Goal: Task Accomplishment & Management: Manage account settings

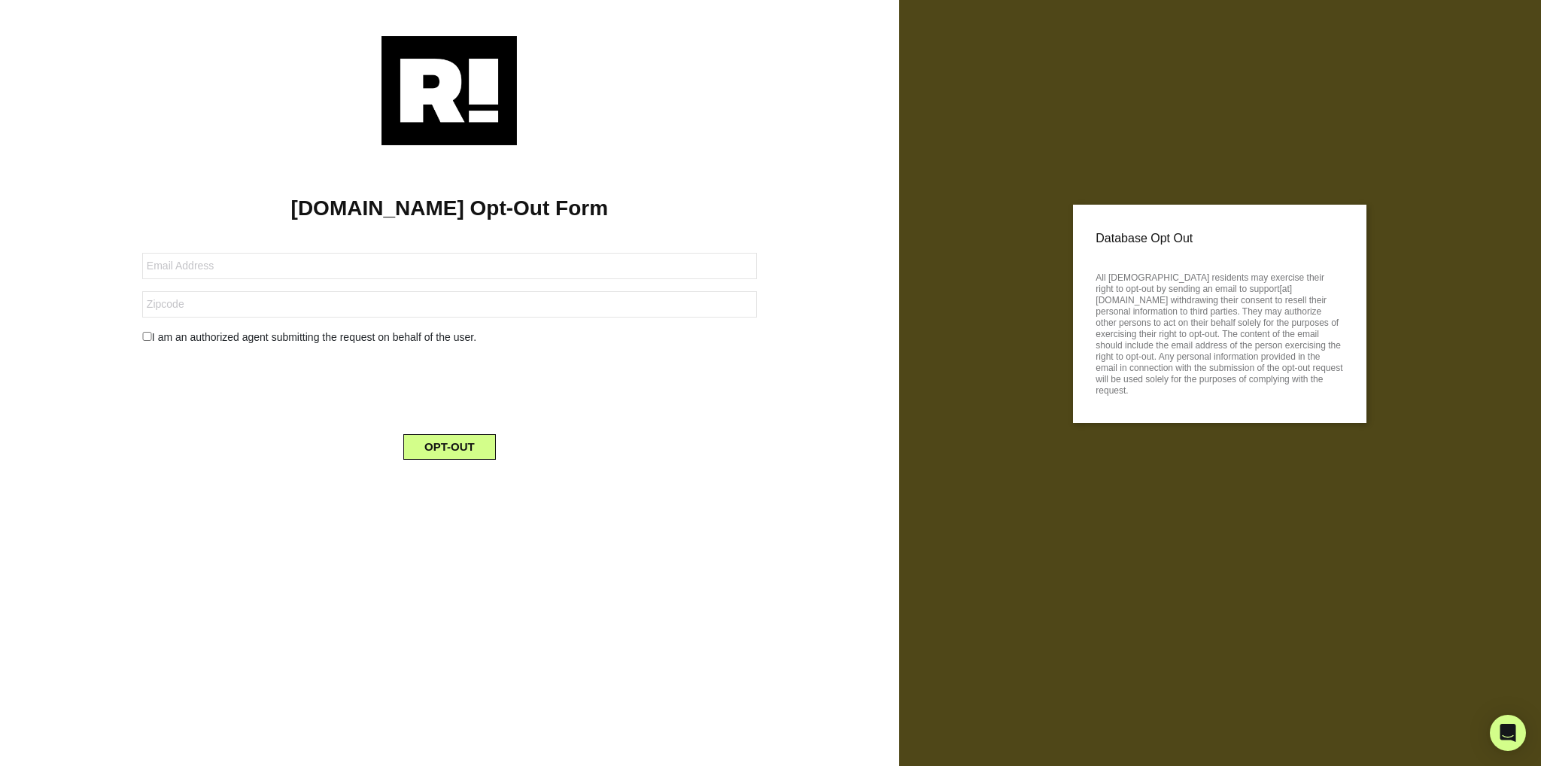
click at [439, 90] on img at bounding box center [448, 90] width 135 height 109
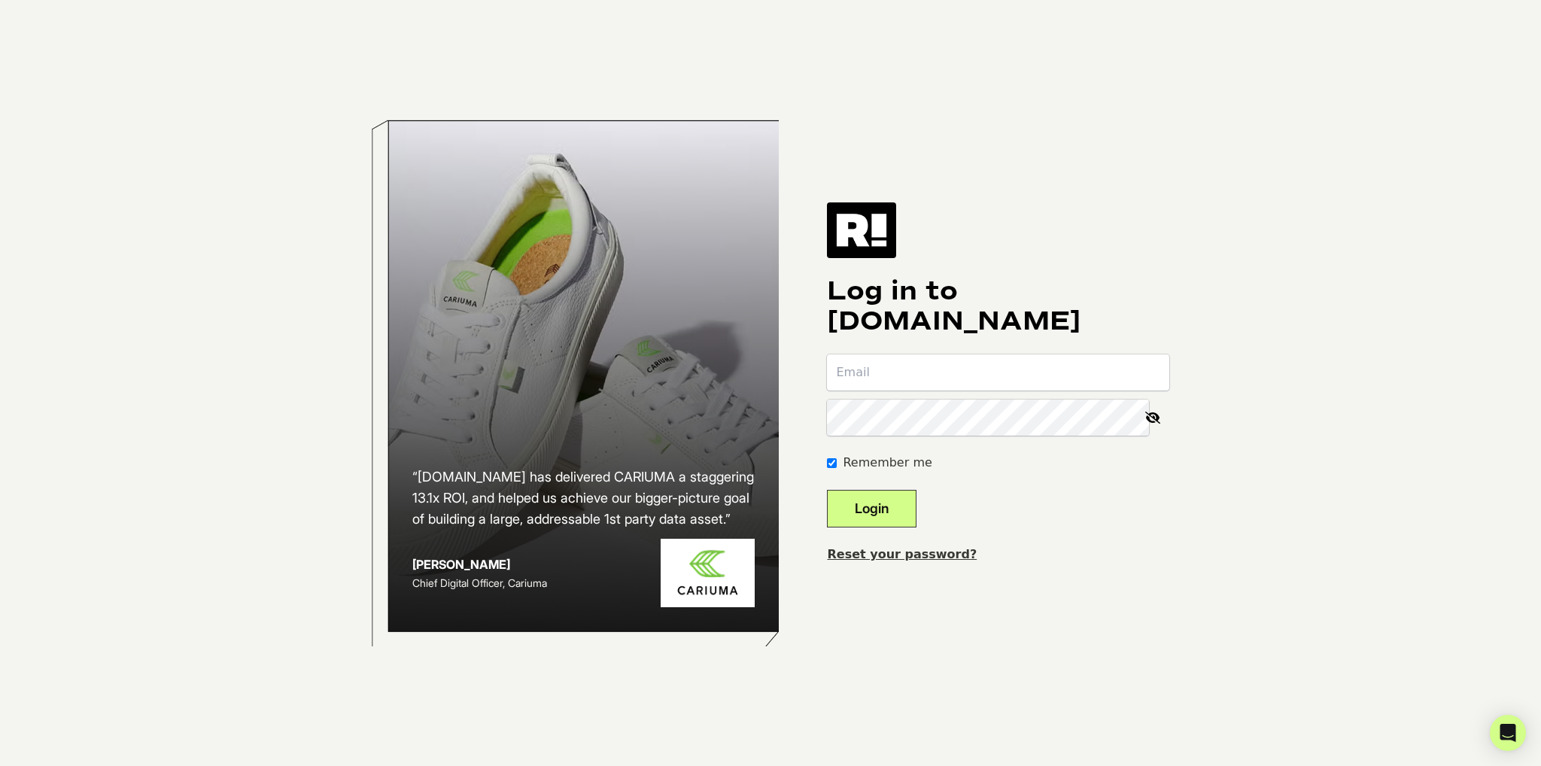
click at [917, 555] on link "Reset your password?" at bounding box center [902, 554] width 150 height 14
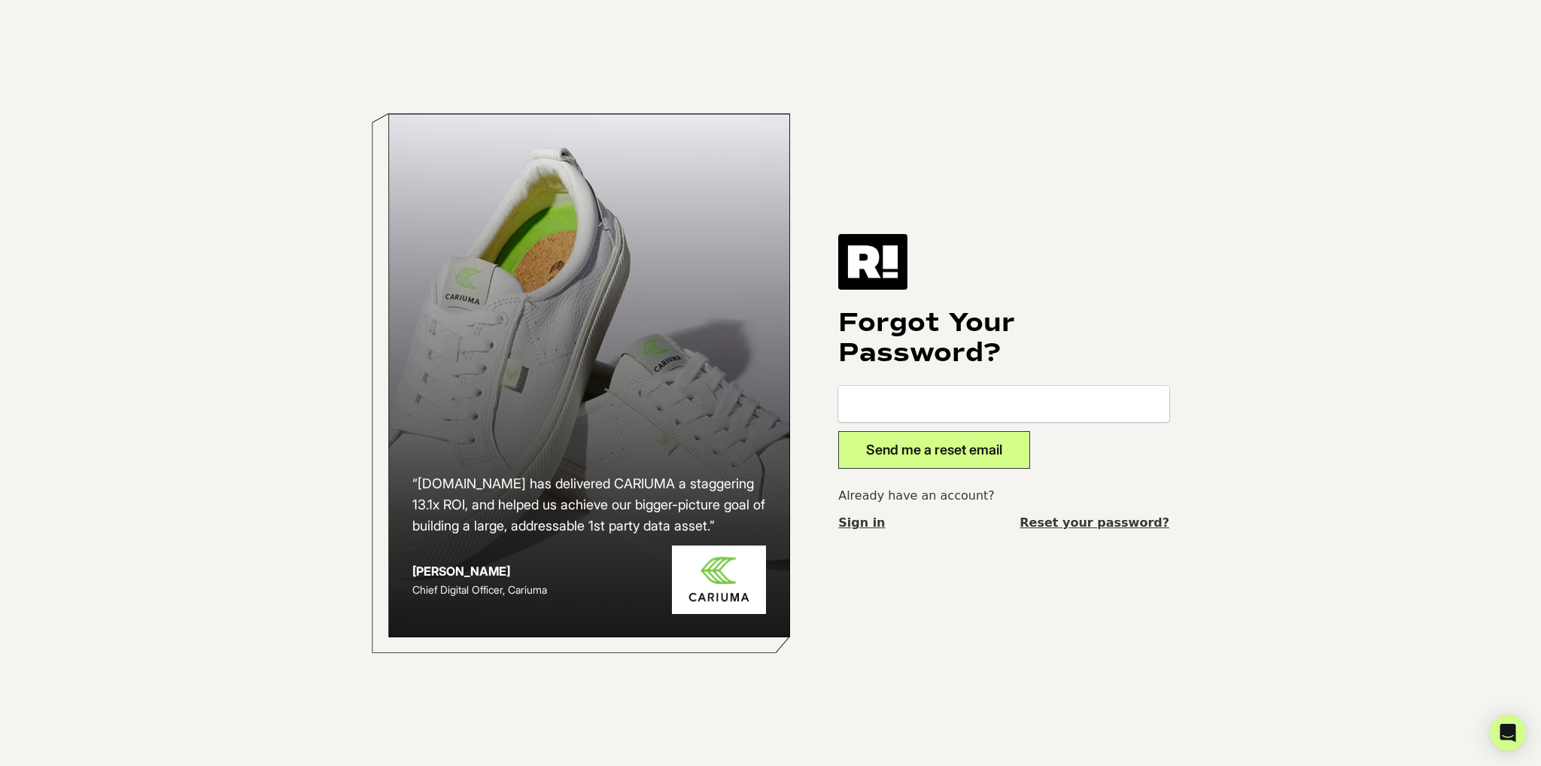
click at [1110, 523] on link "Reset your password?" at bounding box center [1094, 523] width 150 height 18
click at [1134, 524] on link "Reset your password?" at bounding box center [1094, 523] width 150 height 18
click at [873, 257] on img at bounding box center [872, 262] width 69 height 56
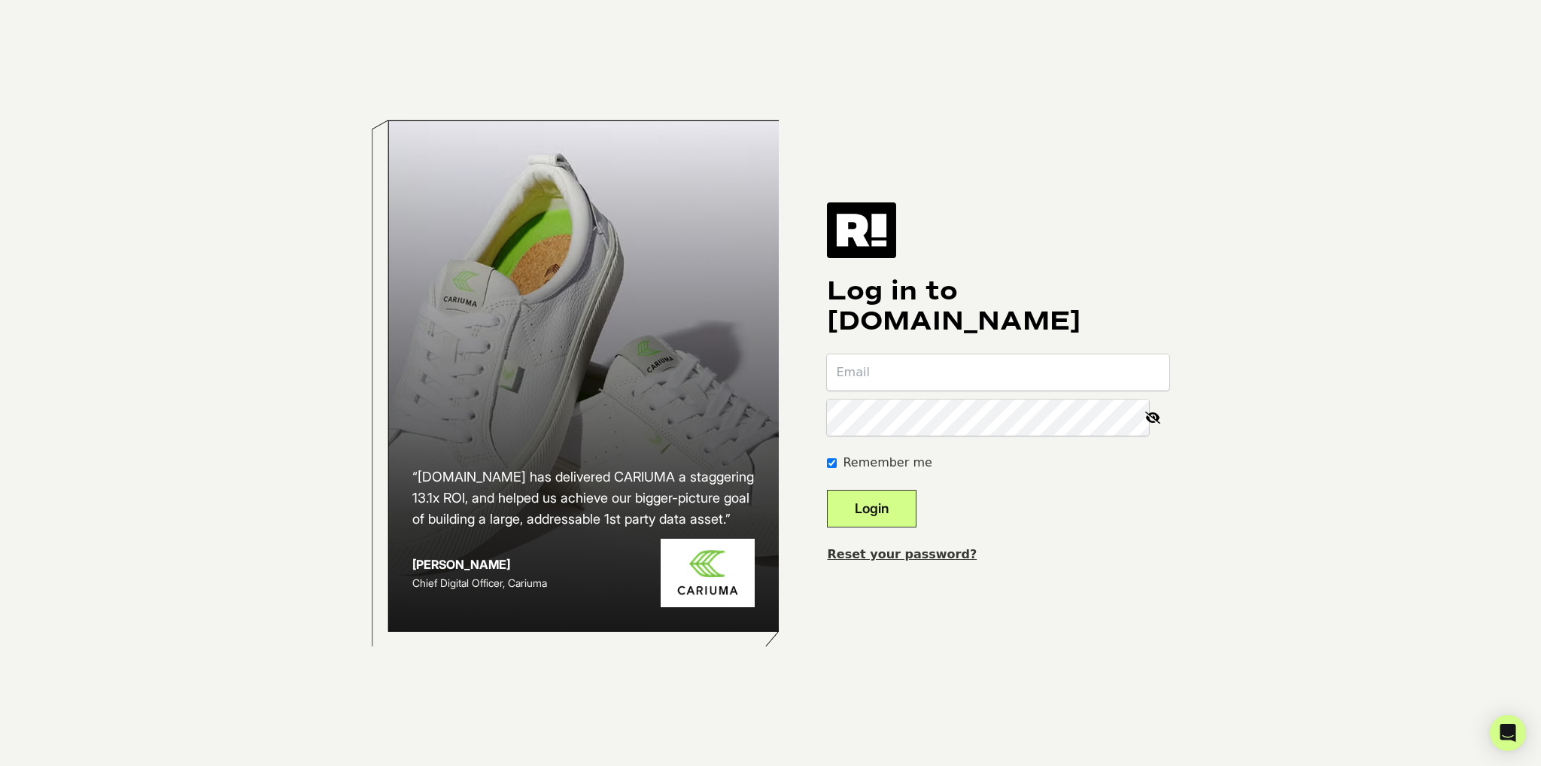
click at [903, 551] on link "Reset your password?" at bounding box center [902, 554] width 150 height 14
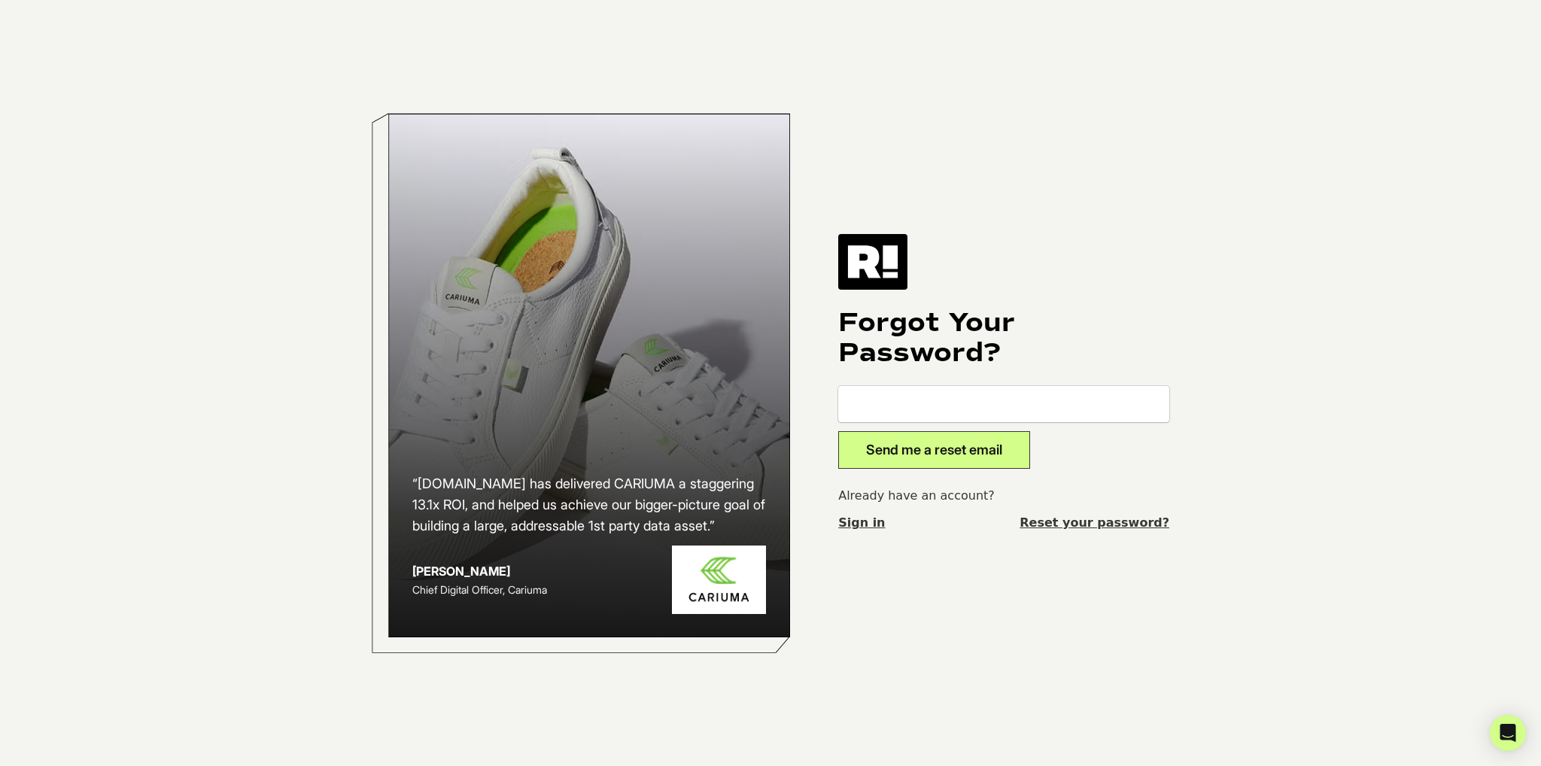
click at [1090, 524] on link "Reset your password?" at bounding box center [1094, 523] width 150 height 18
click at [1095, 521] on link "Reset your password?" at bounding box center [1094, 523] width 150 height 18
click at [1103, 524] on link "Reset your password?" at bounding box center [1094, 523] width 150 height 18
